Goal: Information Seeking & Learning: Learn about a topic

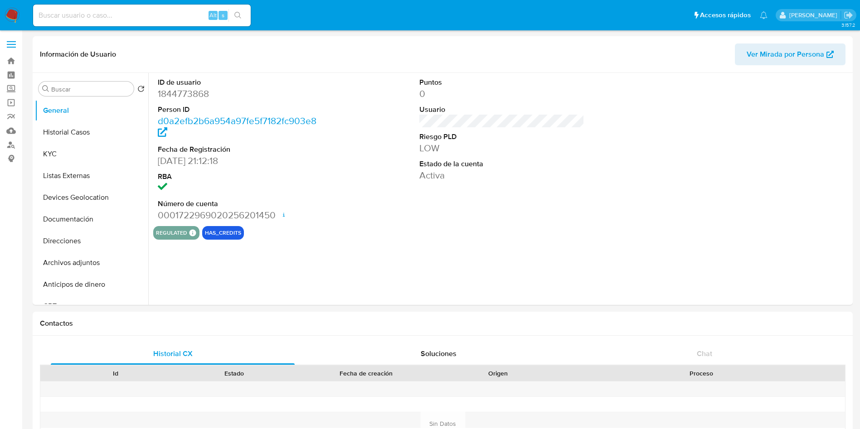
select select "10"
click at [121, 19] on input at bounding box center [141, 16] width 217 height 12
paste input "1012539031"
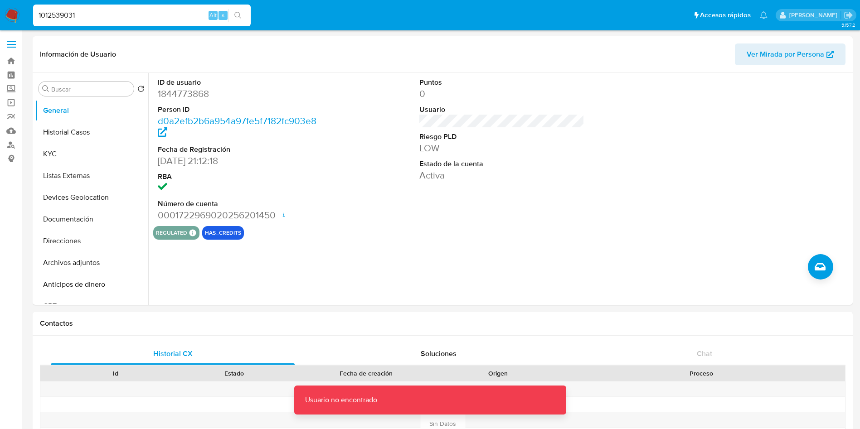
click at [121, 19] on input "1012539031" at bounding box center [141, 16] width 217 height 12
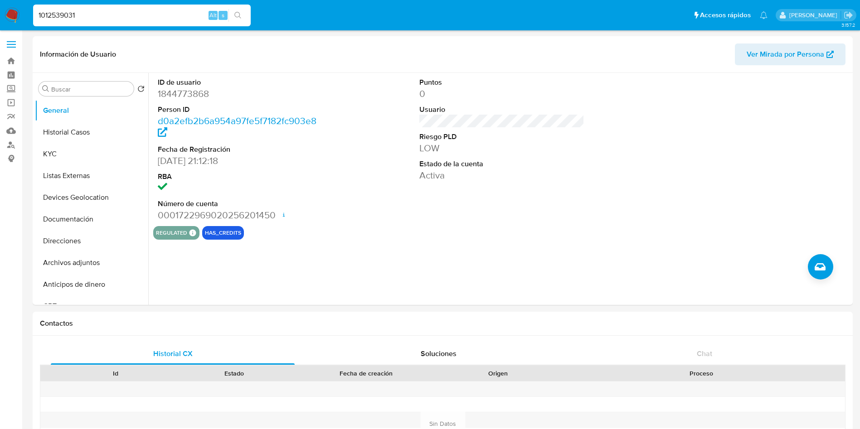
type input "1012539031"
select select "10"
click at [186, 92] on dd "1012539031" at bounding box center [240, 93] width 165 height 13
click at [325, 218] on div "ID de usuario 1012539031 Person ID a03d2a9f44ee7d4c6ed138a9f39235b2 Fecha de Re…" at bounding box center [240, 149] width 174 height 153
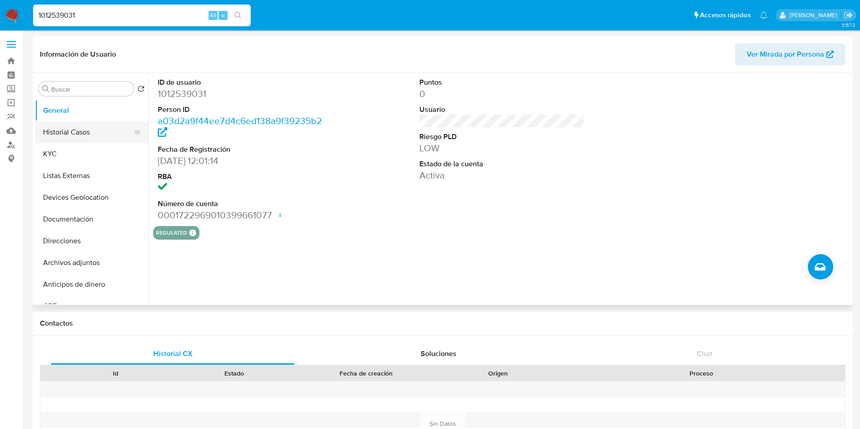
click at [73, 132] on button "Historial Casos" at bounding box center [88, 132] width 106 height 22
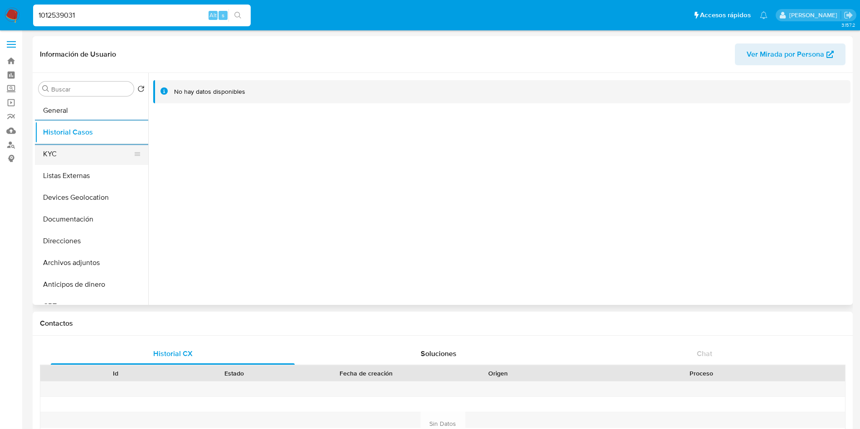
click at [93, 150] on button "KYC" at bounding box center [88, 154] width 106 height 22
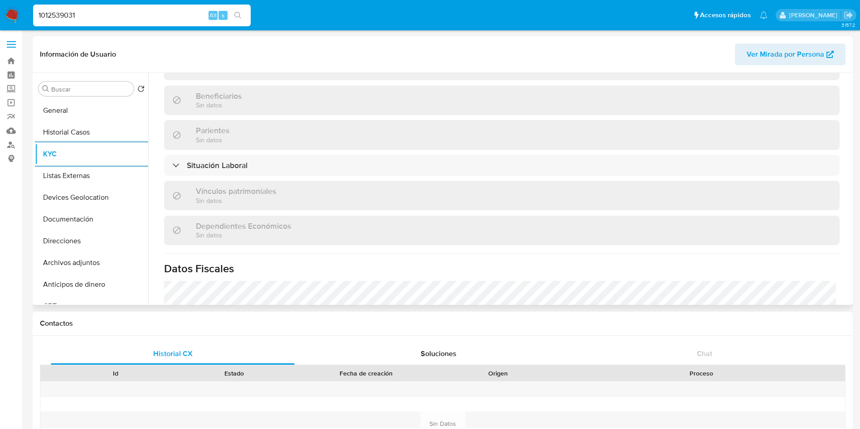
scroll to position [421, 0]
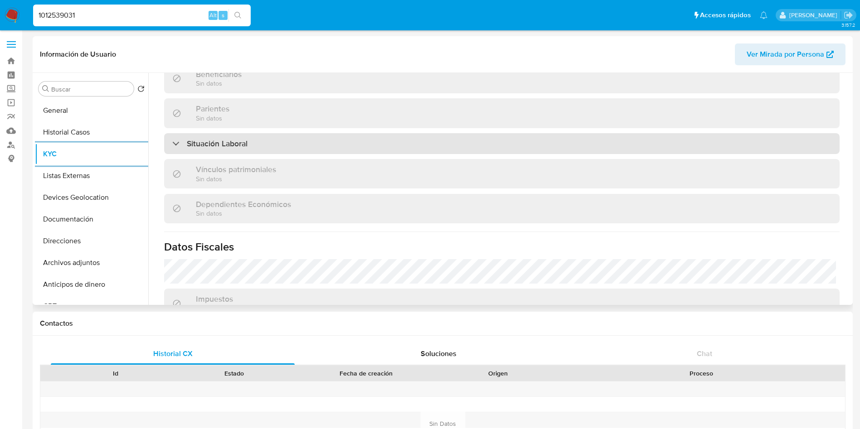
click at [478, 136] on div "Situación Laboral" at bounding box center [501, 143] width 675 height 21
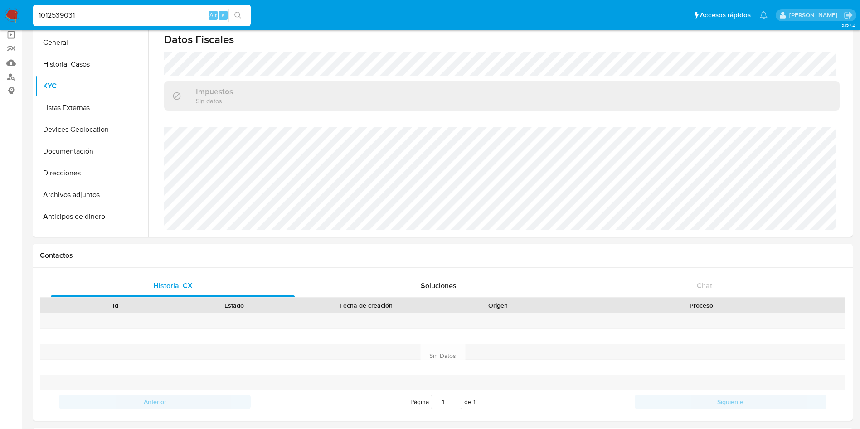
scroll to position [0, 0]
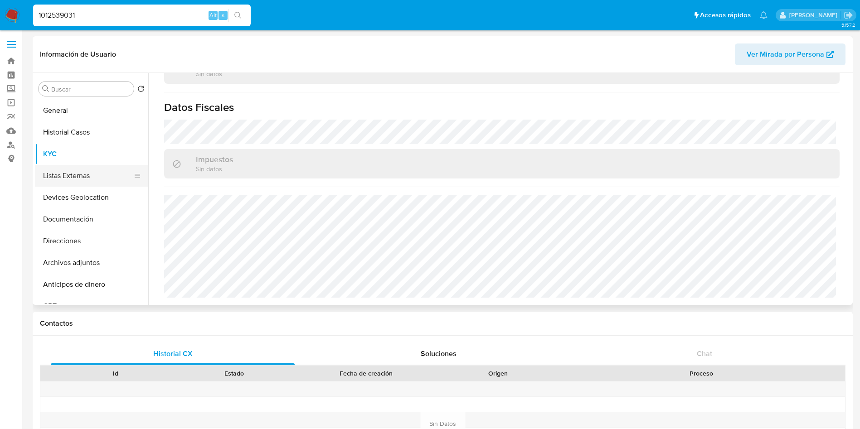
click at [74, 174] on button "Listas Externas" at bounding box center [88, 176] width 106 height 22
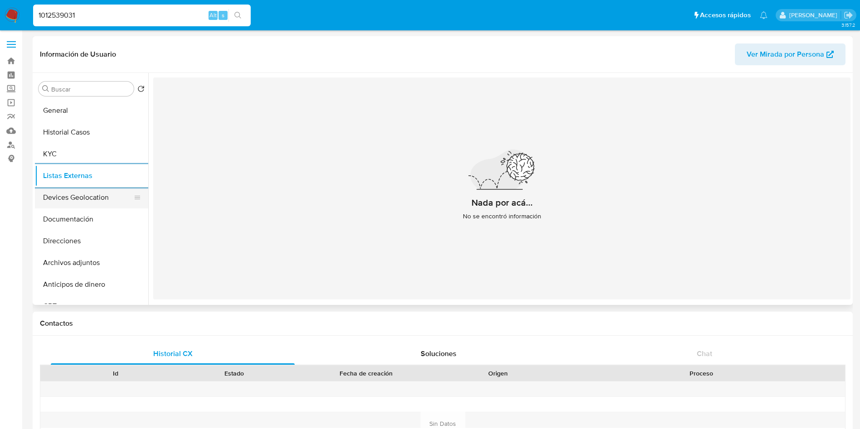
click at [104, 200] on button "Devices Geolocation" at bounding box center [88, 198] width 106 height 22
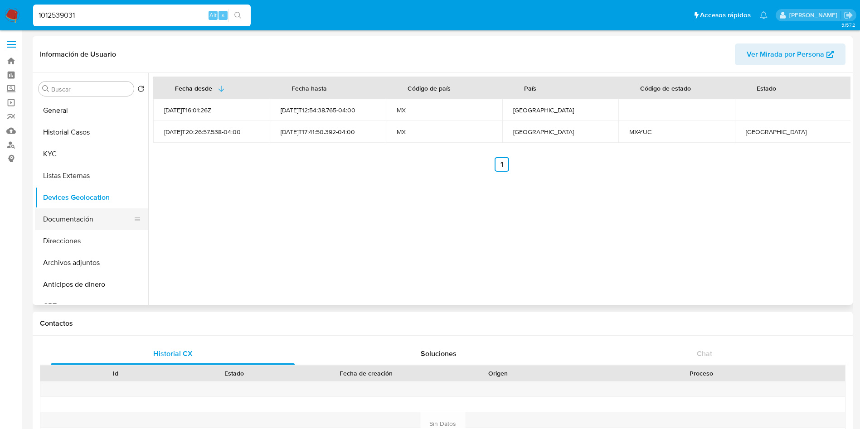
click at [85, 217] on button "Documentación" at bounding box center [88, 219] width 106 height 22
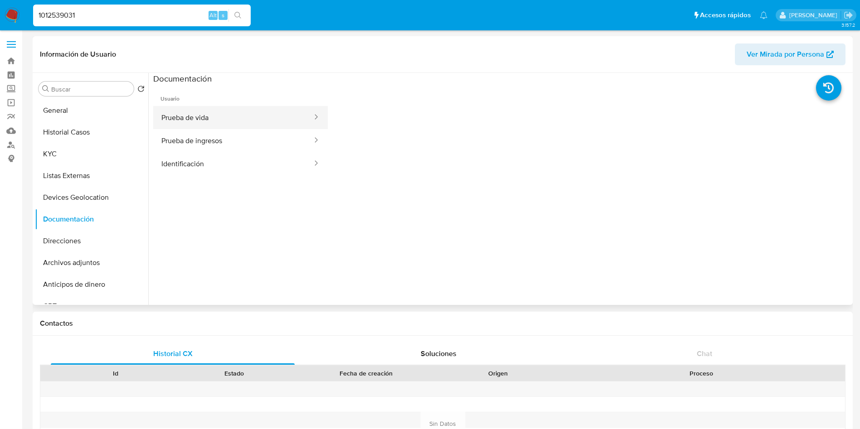
click at [273, 121] on button "Prueba de vida" at bounding box center [233, 117] width 160 height 23
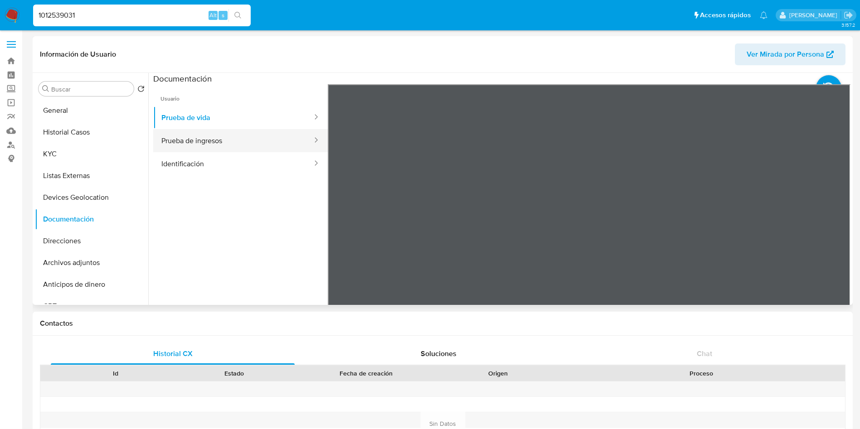
click at [214, 145] on button "Prueba de ingresos" at bounding box center [233, 140] width 160 height 23
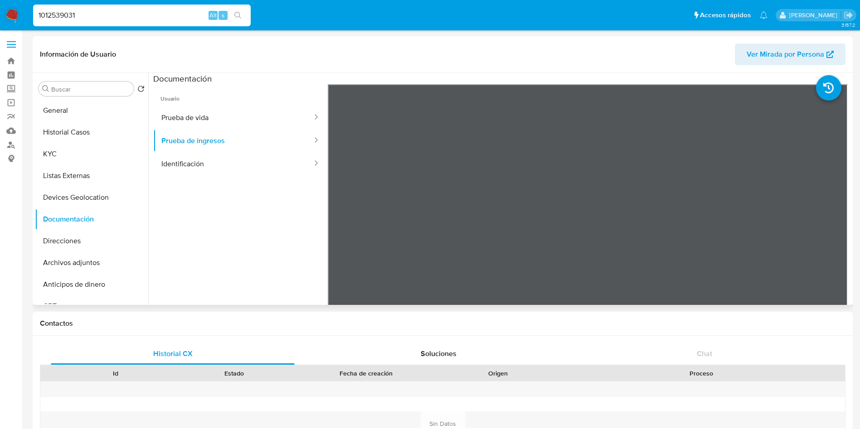
click at [218, 208] on ul "Usuario Prueba de vida Prueba de ingresos Identificación" at bounding box center [240, 214] width 174 height 261
click at [66, 103] on button "General" at bounding box center [88, 111] width 106 height 22
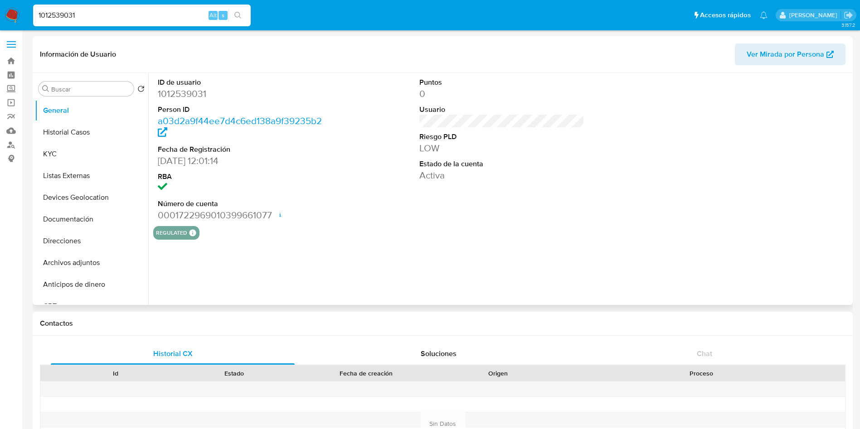
click at [188, 96] on dd "1012539031" at bounding box center [240, 93] width 165 height 13
copy dd "1012539031"
